Goal: Obtain resource: Obtain resource

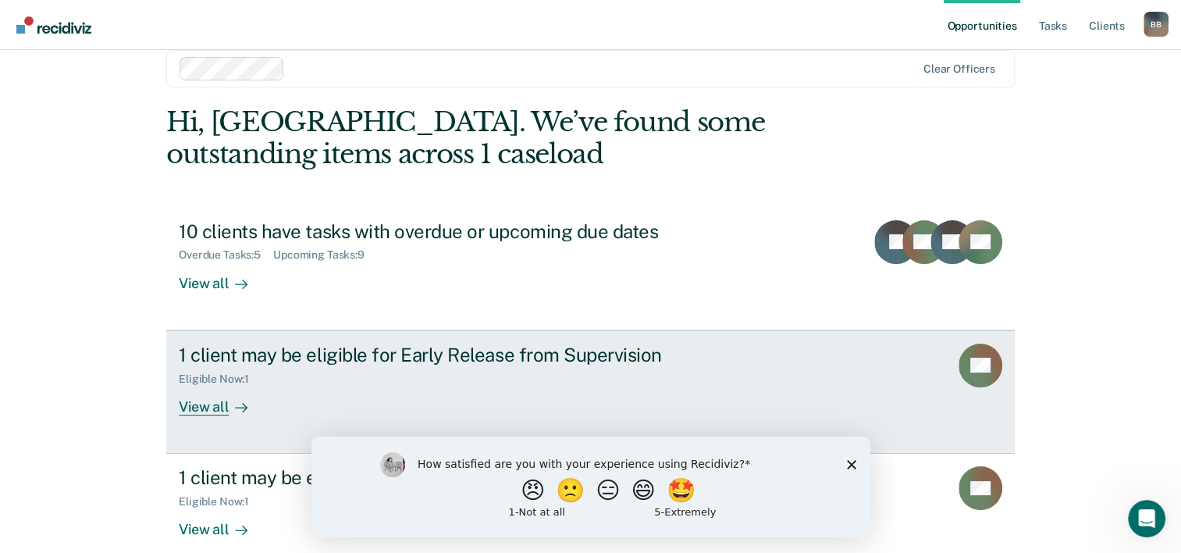
scroll to position [48, 0]
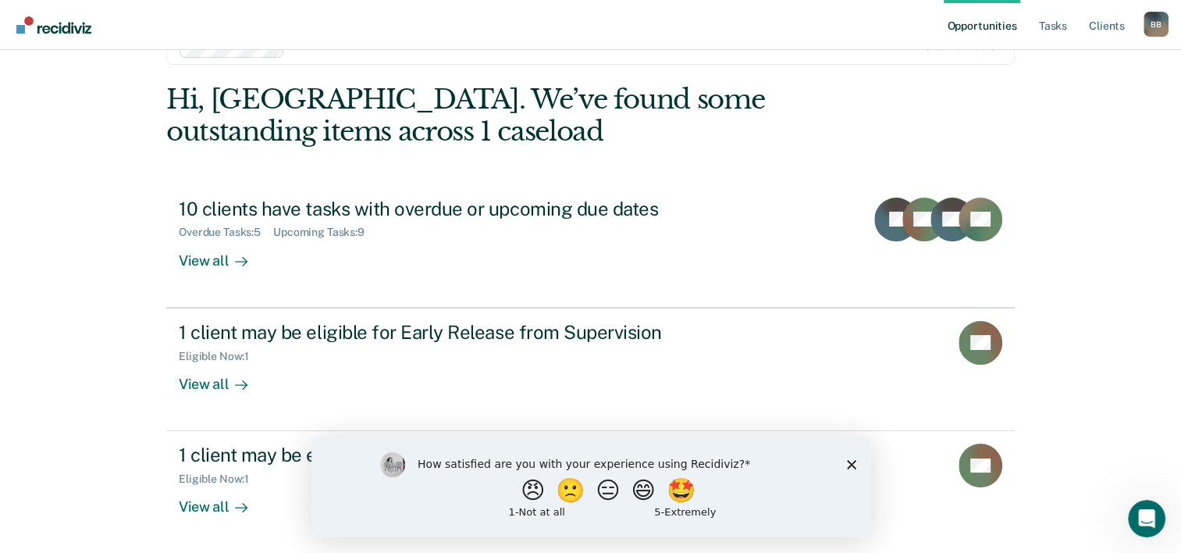
click at [847, 464] on icon "Close survey" at bounding box center [850, 463] width 9 height 9
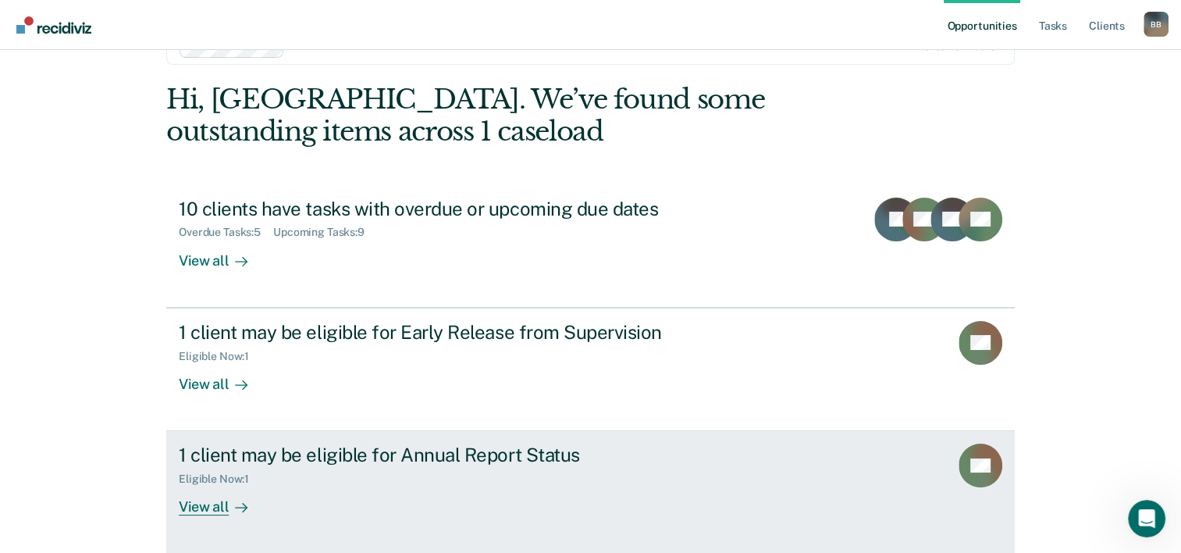
click at [484, 457] on div "1 client may be eligible for Annual Report Status" at bounding box center [453, 454] width 548 height 23
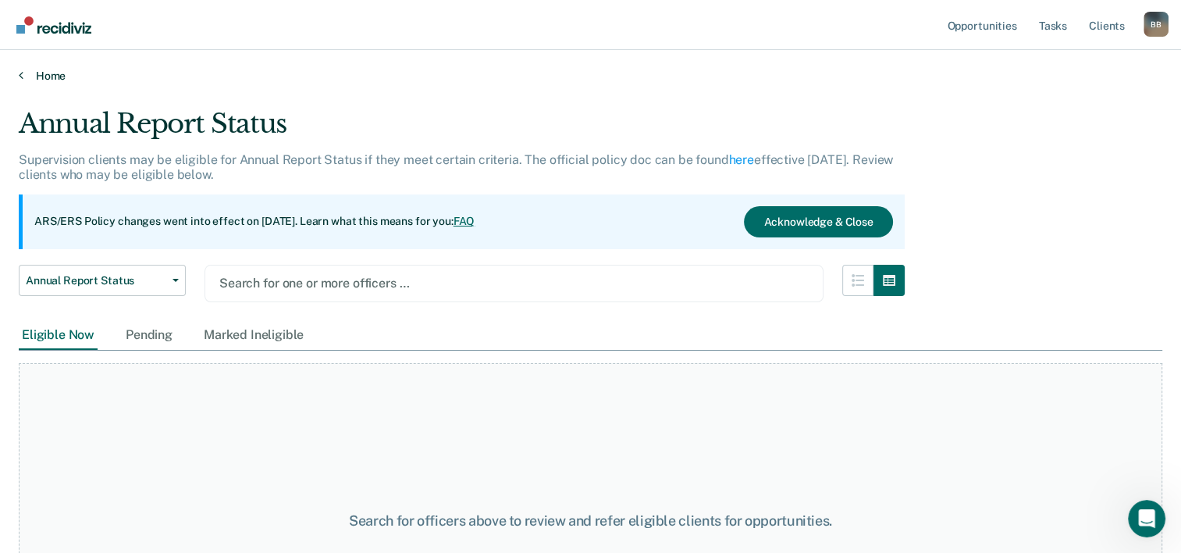
click at [50, 77] on link "Home" at bounding box center [590, 76] width 1143 height 14
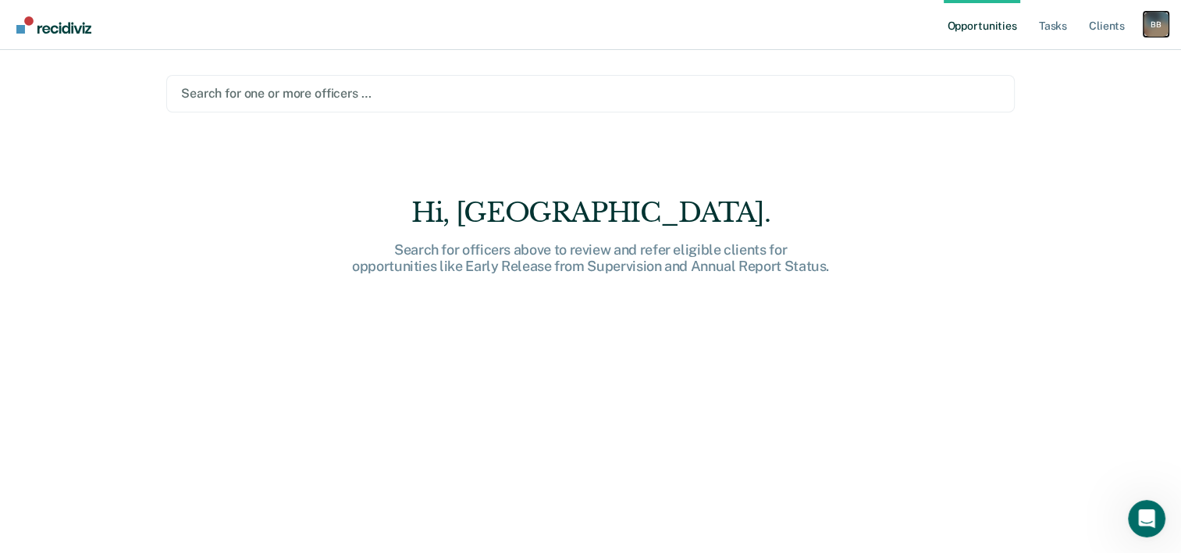
click at [1158, 25] on div "B B" at bounding box center [1155, 24] width 25 height 25
click at [70, 31] on img "Main navigation" at bounding box center [54, 24] width 75 height 17
click at [78, 31] on img "Main navigation" at bounding box center [54, 24] width 75 height 17
click at [79, 23] on img "Main navigation" at bounding box center [54, 24] width 75 height 17
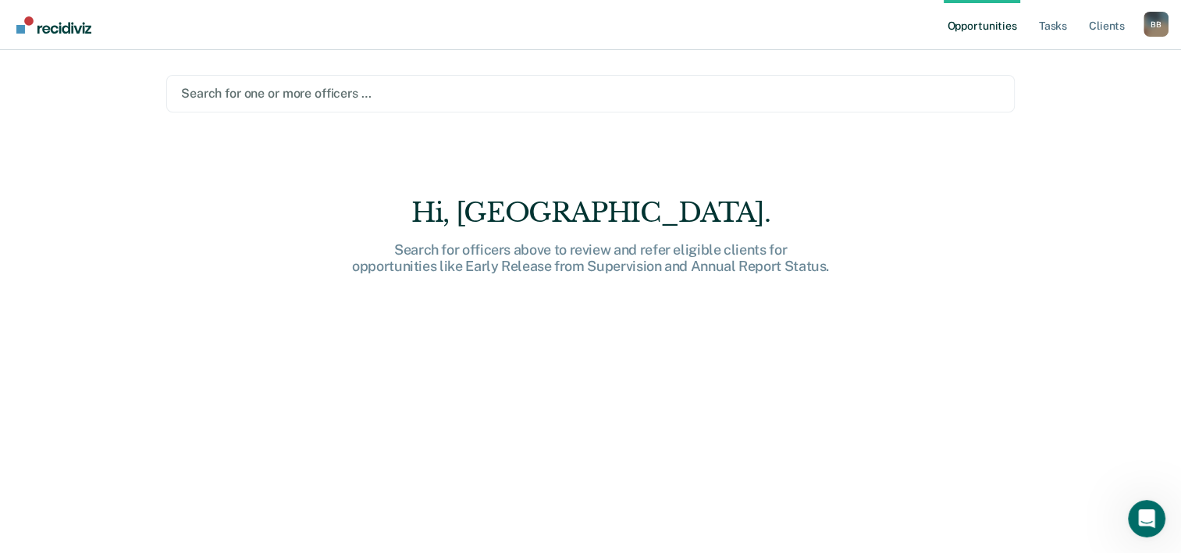
click at [404, 94] on div at bounding box center [590, 93] width 819 height 18
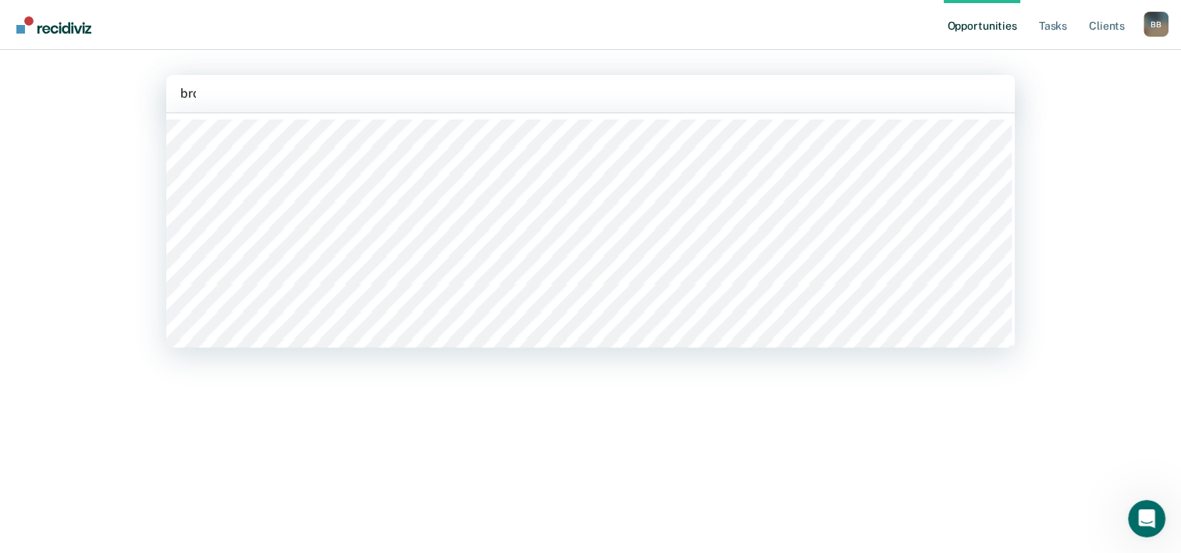
type input "broo"
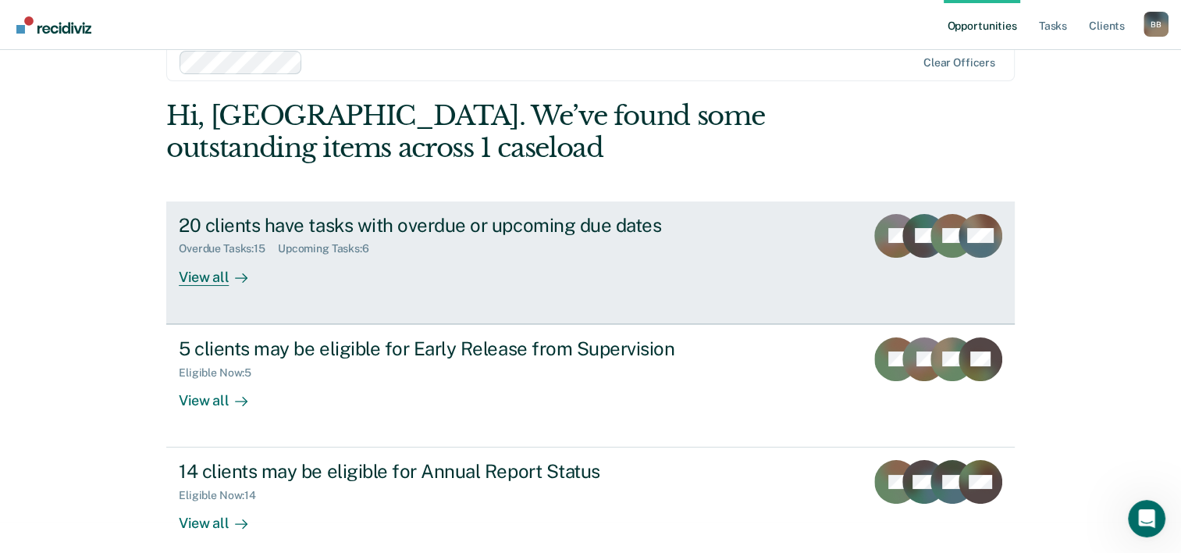
scroll to position [48, 0]
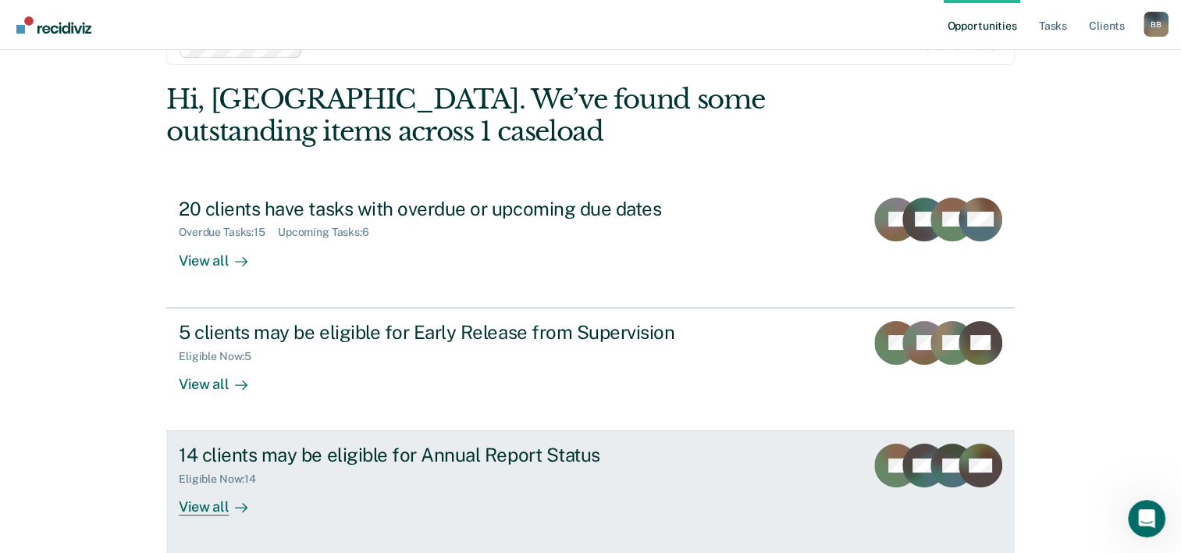
click at [206, 507] on div "View all" at bounding box center [222, 500] width 87 height 30
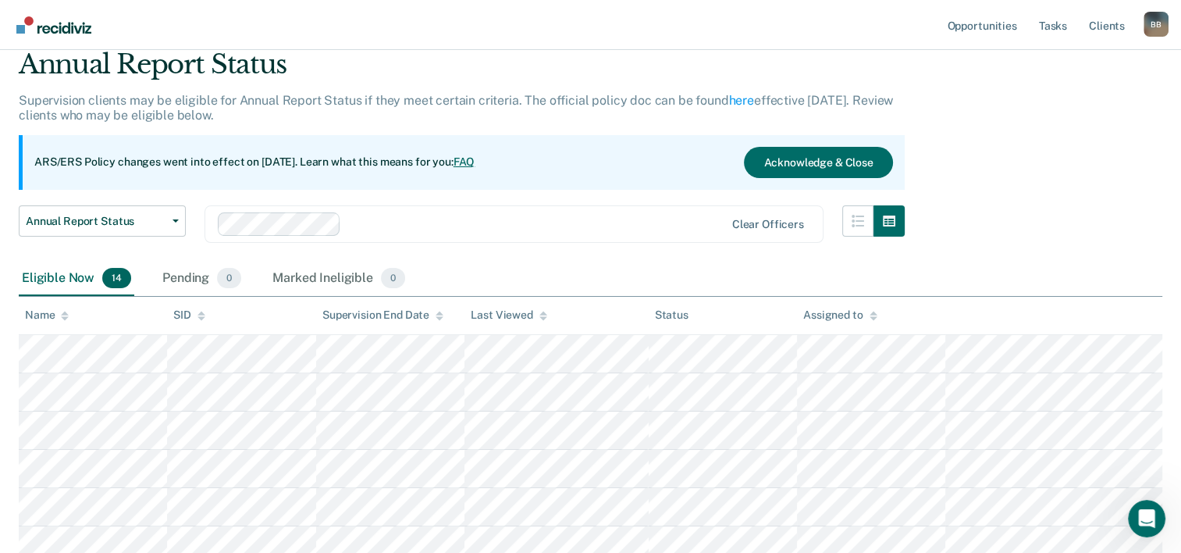
scroll to position [156, 0]
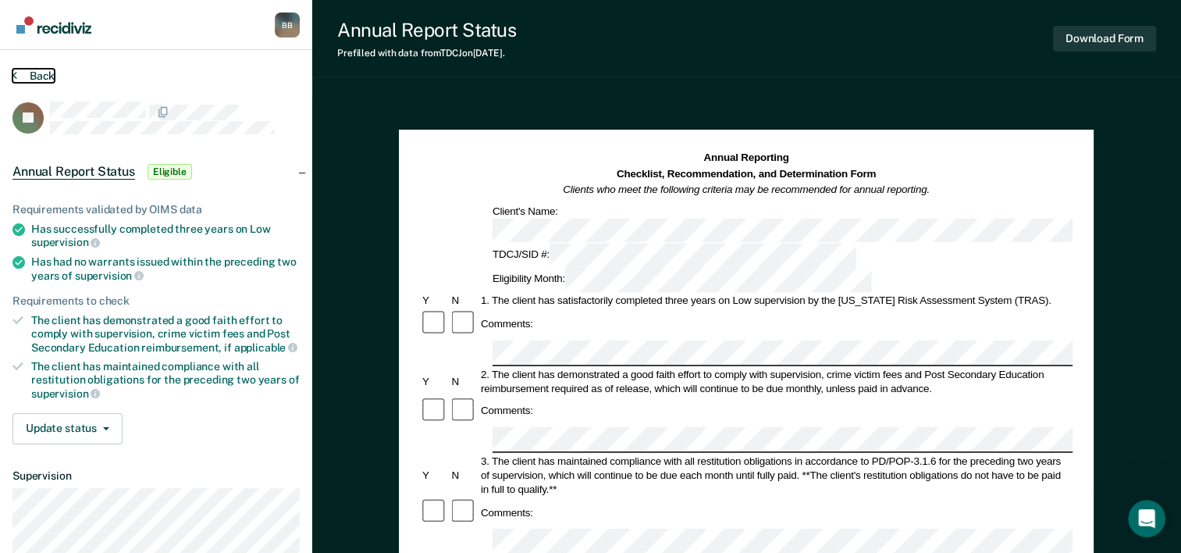
click at [27, 75] on button "Back" at bounding box center [33, 76] width 42 height 14
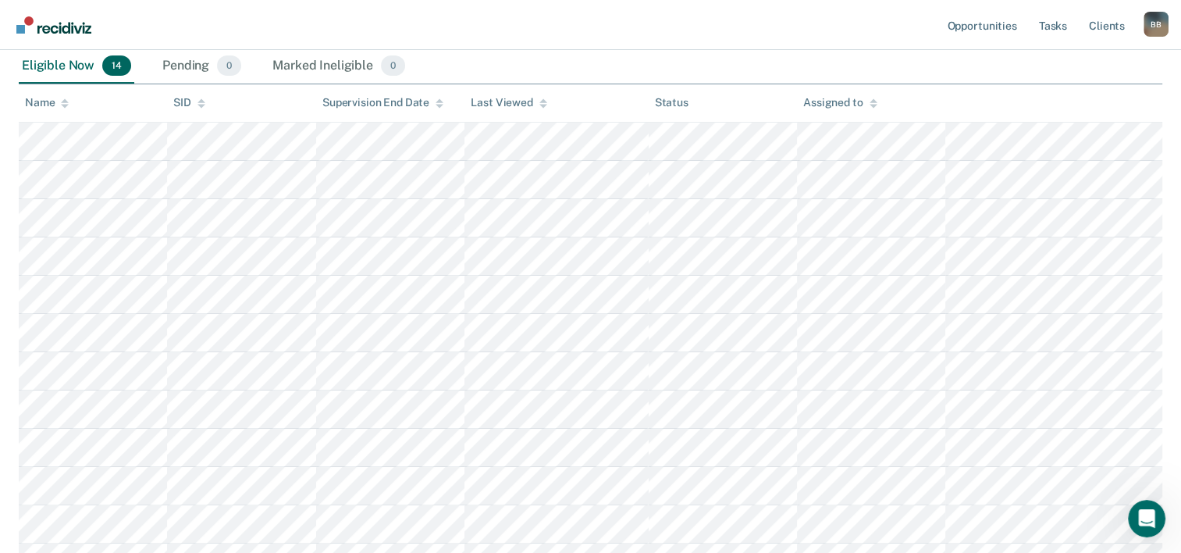
scroll to position [175, 0]
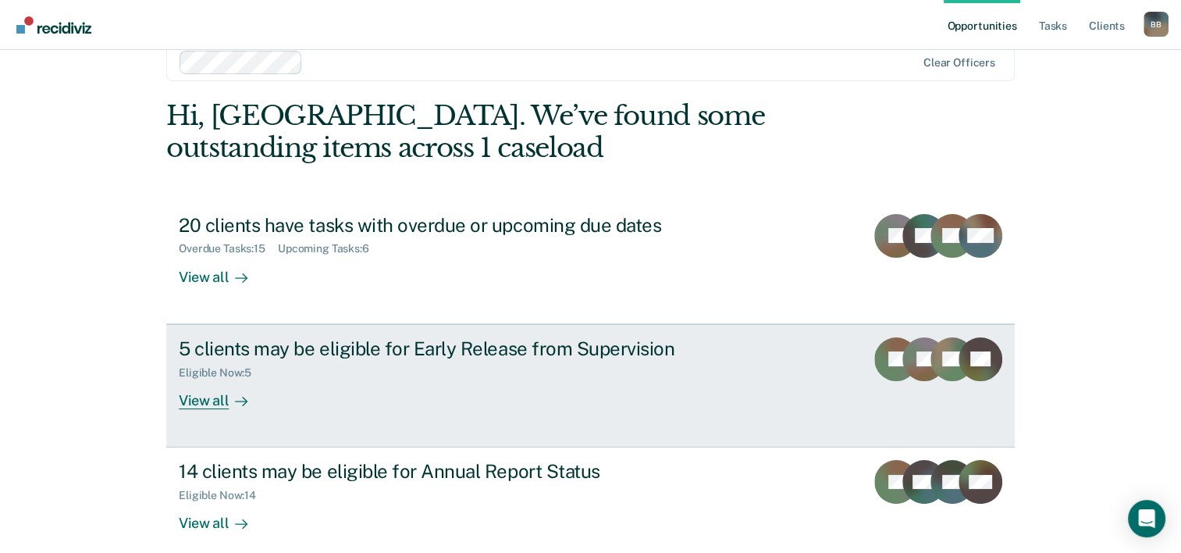
scroll to position [48, 0]
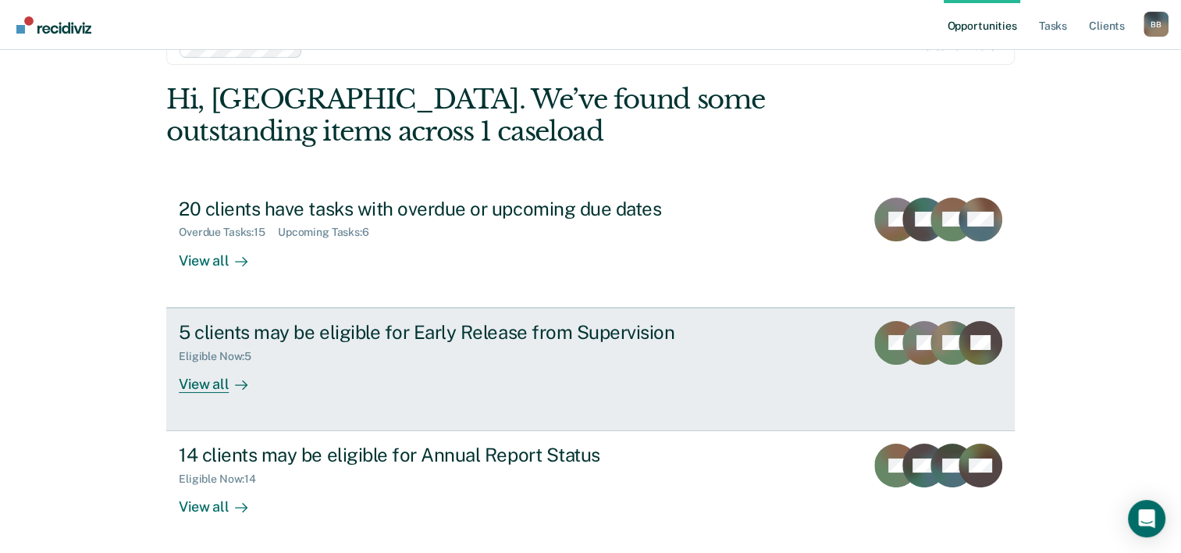
click at [465, 341] on div "5 clients may be eligible for Early Release from Supervision" at bounding box center [453, 332] width 548 height 23
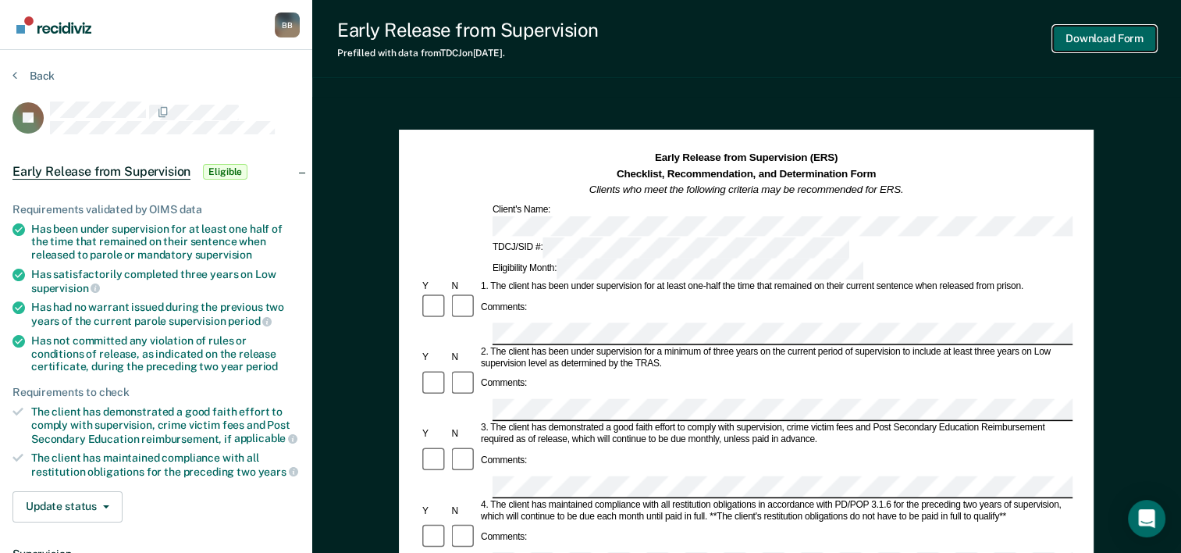
click at [1086, 38] on button "Download Form" at bounding box center [1104, 39] width 103 height 26
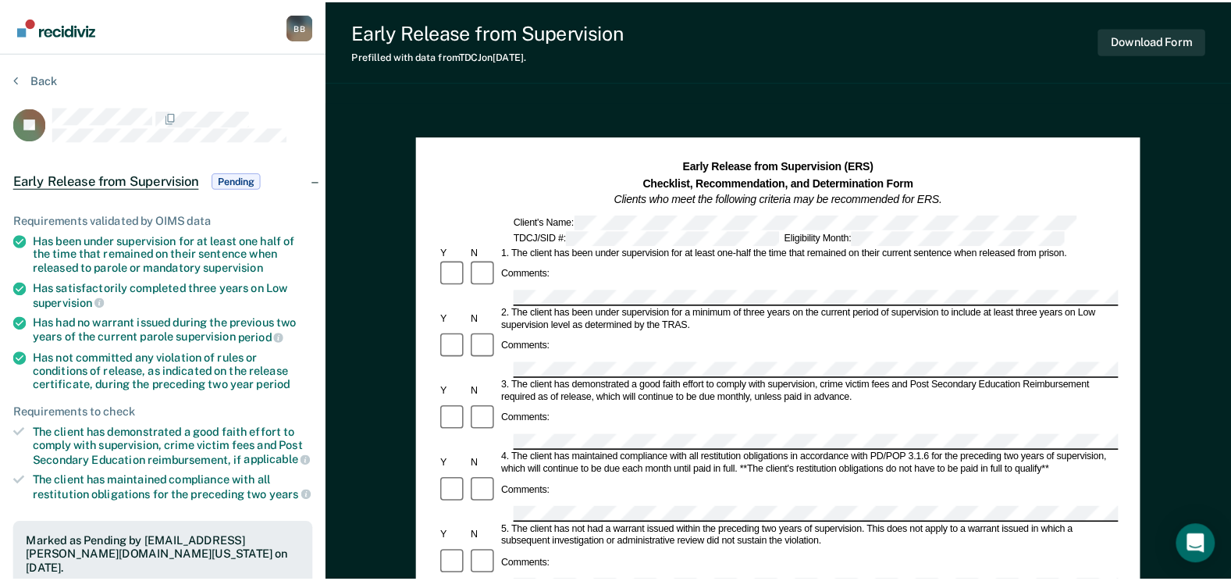
scroll to position [78, 0]
